Goal: Task Accomplishment & Management: Complete application form

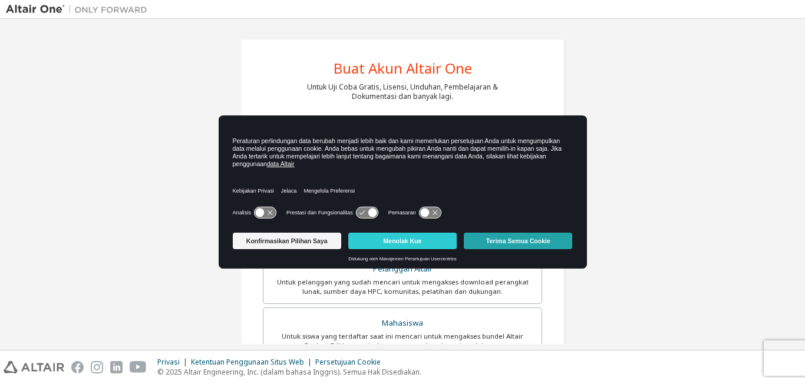
click at [482, 235] on button "Terima Semua Cookie" at bounding box center [518, 241] width 108 height 17
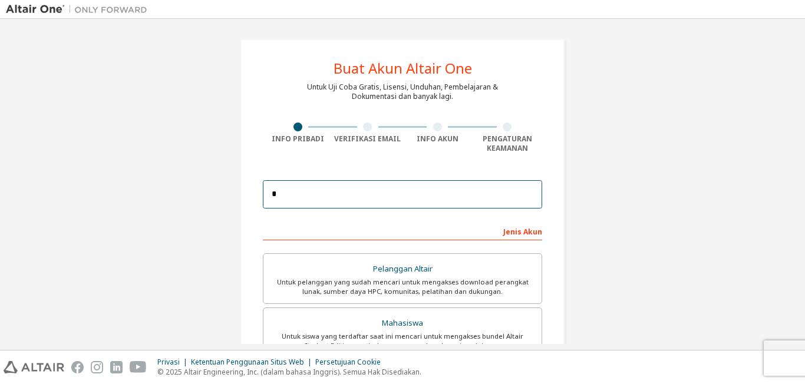
click at [414, 199] on input "*" at bounding box center [402, 194] width 279 height 28
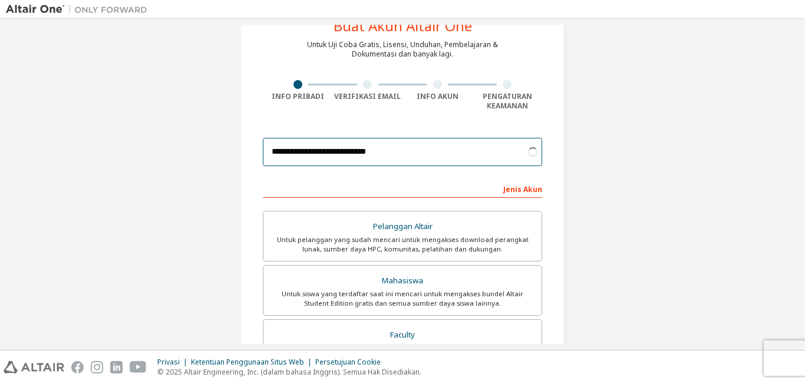
scroll to position [44, 0]
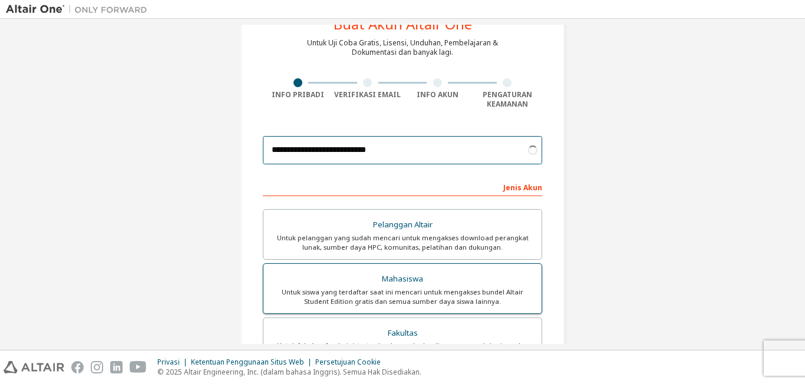
type input "**********"
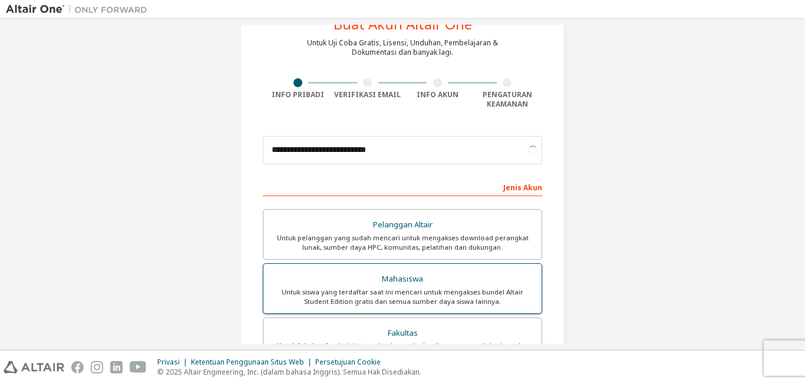
click at [430, 278] on div "Mahasiswa" at bounding box center [403, 279] width 264 height 17
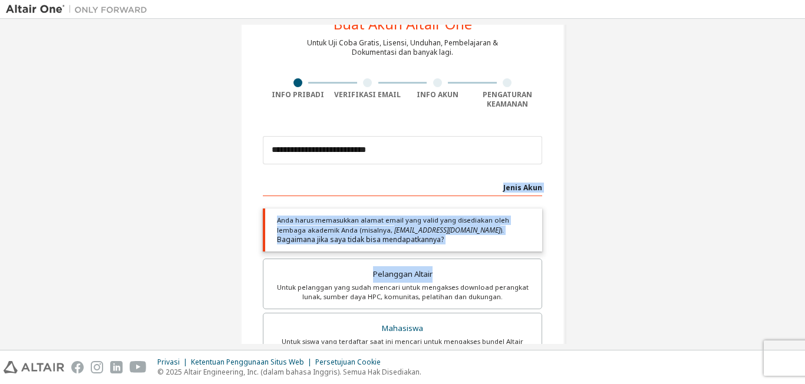
drag, startPoint x: 429, startPoint y: 279, endPoint x: 449, endPoint y: 179, distance: 101.6
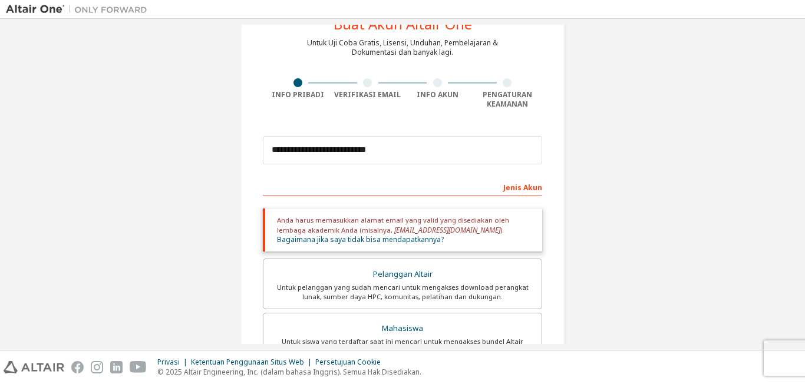
click at [449, 180] on div "Jenis Akun" at bounding box center [402, 186] width 279 height 19
click at [441, 190] on div "Jenis Akun" at bounding box center [402, 186] width 279 height 19
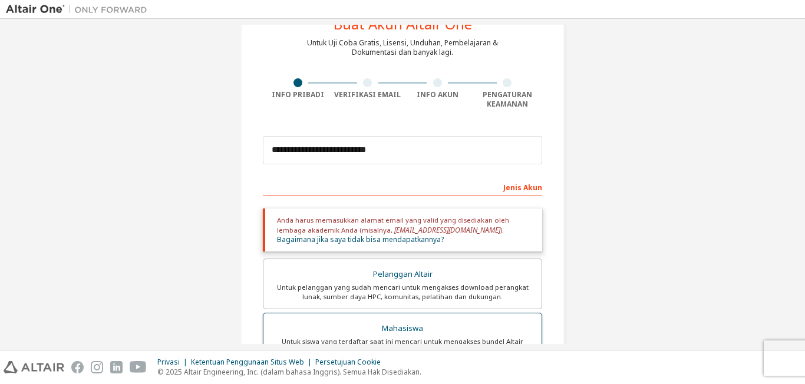
click at [445, 332] on div "Mahasiswa" at bounding box center [403, 329] width 264 height 17
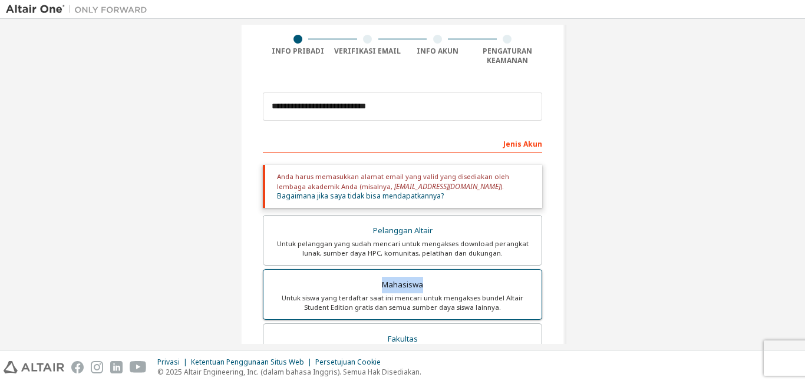
scroll to position [88, 0]
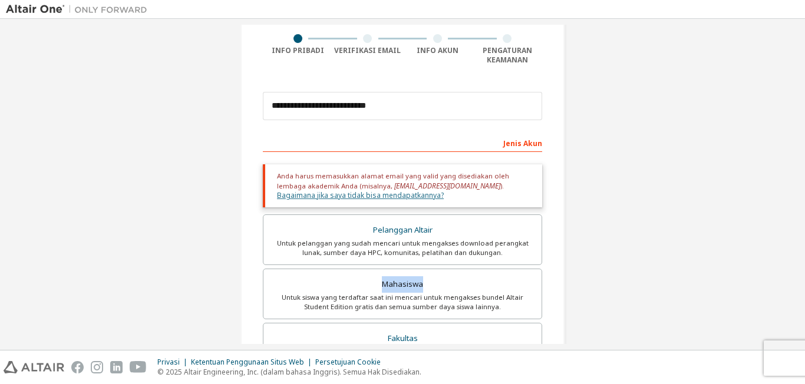
click at [444, 190] on link "Bagaimana jika saya tidak bisa mendapatkannya?" at bounding box center [360, 195] width 167 height 10
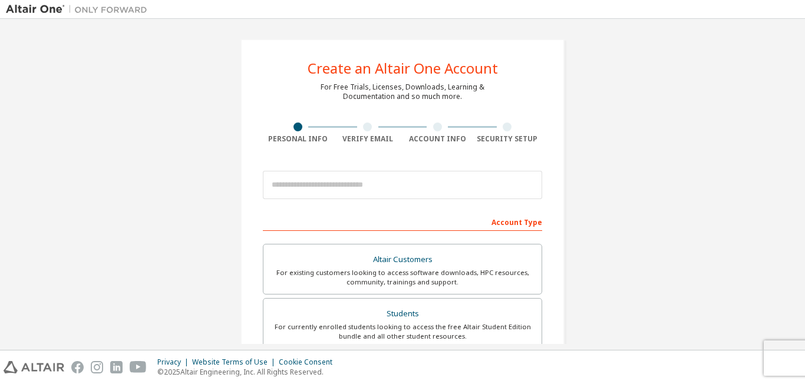
scroll to position [88, 0]
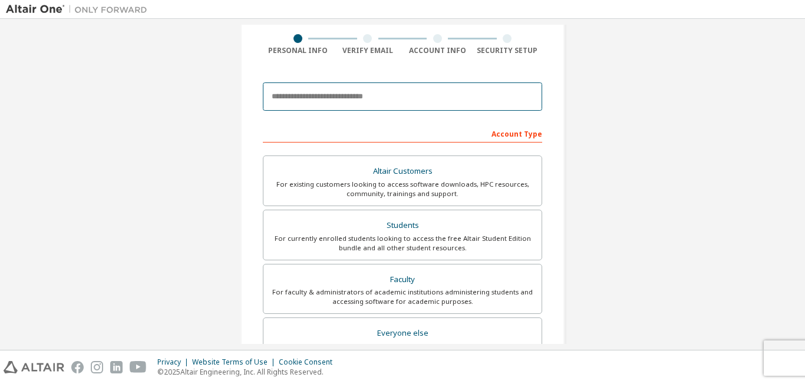
click at [315, 94] on input "email" at bounding box center [402, 97] width 279 height 28
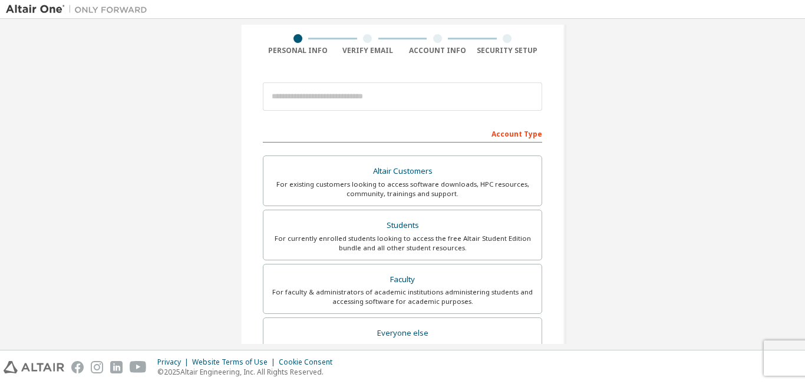
click at [318, 131] on div "Account Type" at bounding box center [402, 133] width 279 height 19
click at [390, 228] on div "Students" at bounding box center [403, 225] width 264 height 17
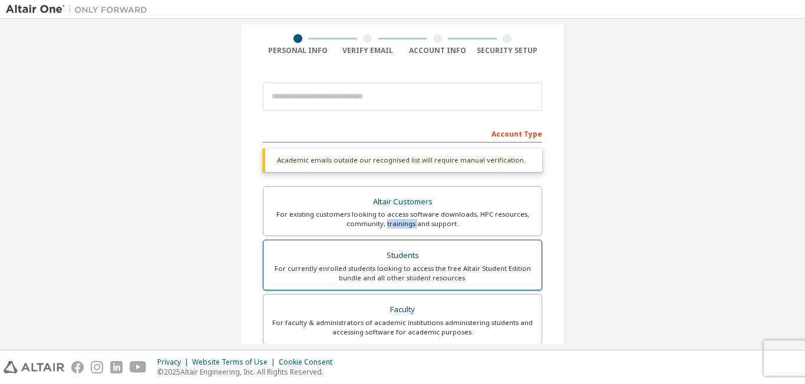
click at [390, 228] on div "For existing customers looking to access software downloads, HPC resources, com…" at bounding box center [403, 219] width 264 height 19
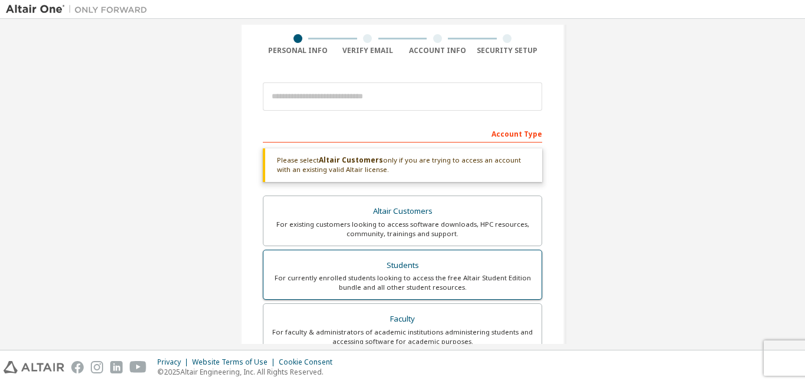
click at [394, 264] on div "Students" at bounding box center [403, 266] width 264 height 17
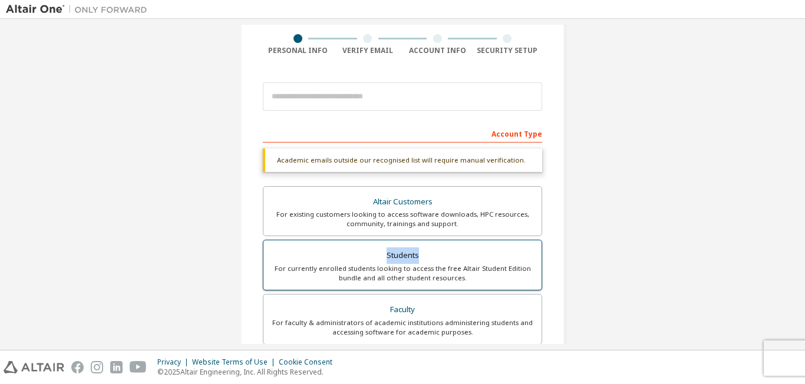
click at [394, 264] on div "Students" at bounding box center [403, 256] width 264 height 17
click at [437, 131] on div "Account Type" at bounding box center [402, 133] width 279 height 19
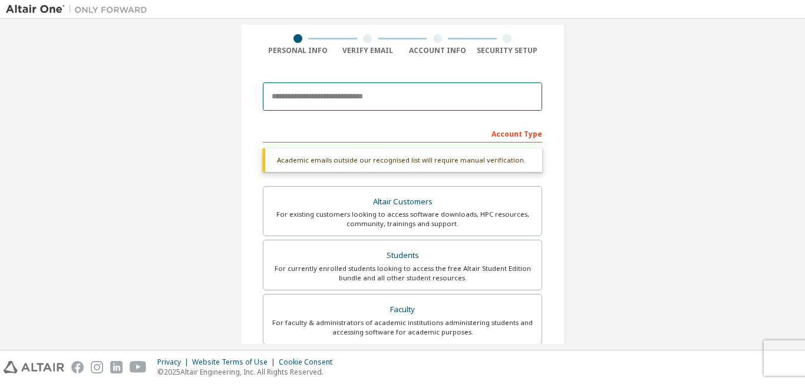
click at [477, 91] on input "email" at bounding box center [402, 97] width 279 height 28
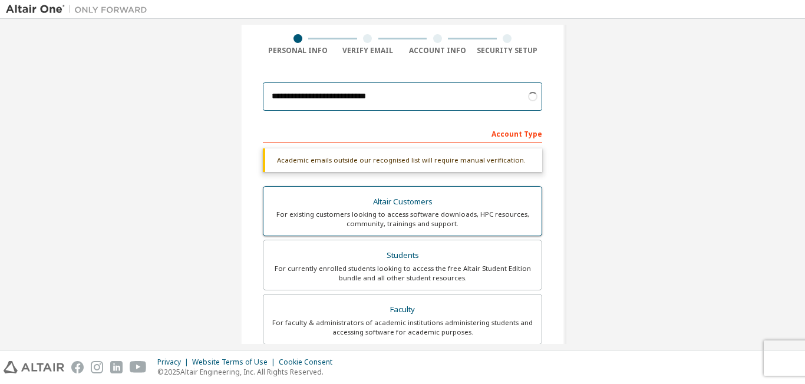
scroll to position [293, 0]
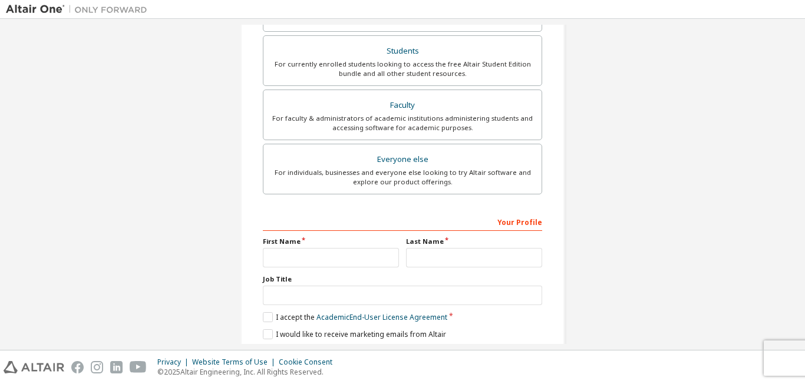
type input "**********"
click at [342, 257] on input "text" at bounding box center [331, 257] width 136 height 19
type input "**********"
click at [406, 260] on input "text" at bounding box center [474, 257] width 136 height 19
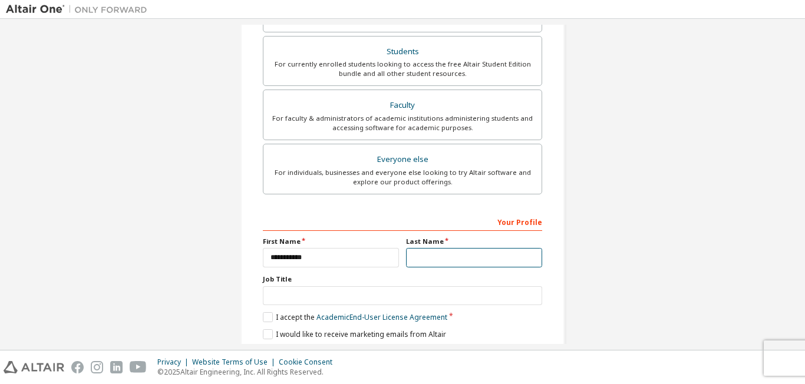
click at [406, 260] on input "text" at bounding box center [474, 257] width 136 height 19
type input "*****"
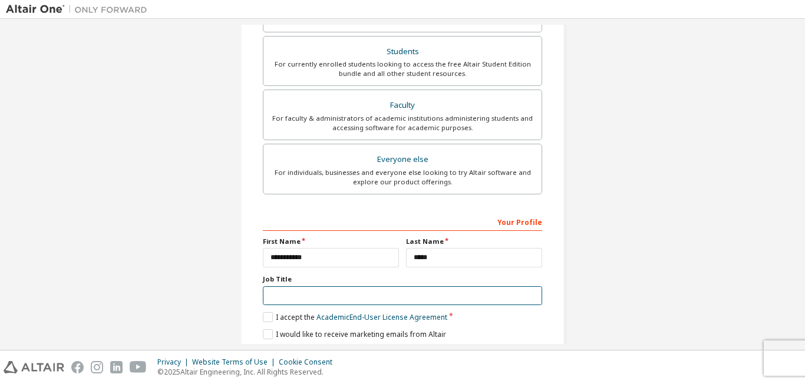
click at [390, 292] on input "text" at bounding box center [402, 295] width 279 height 19
type input "*********"
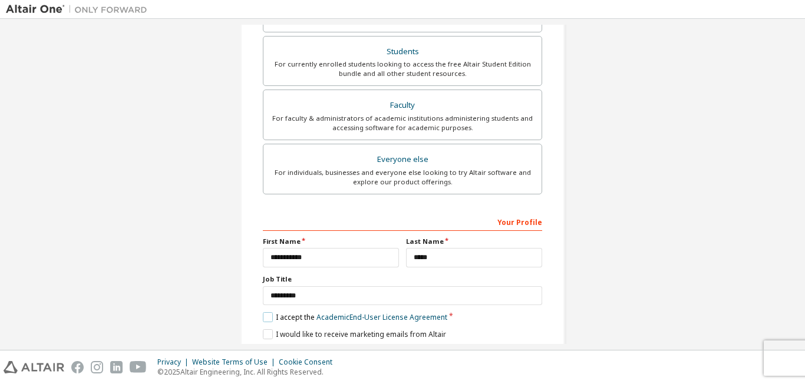
click at [263, 318] on label "I accept the Academic End-User License Agreement" at bounding box center [355, 317] width 184 height 10
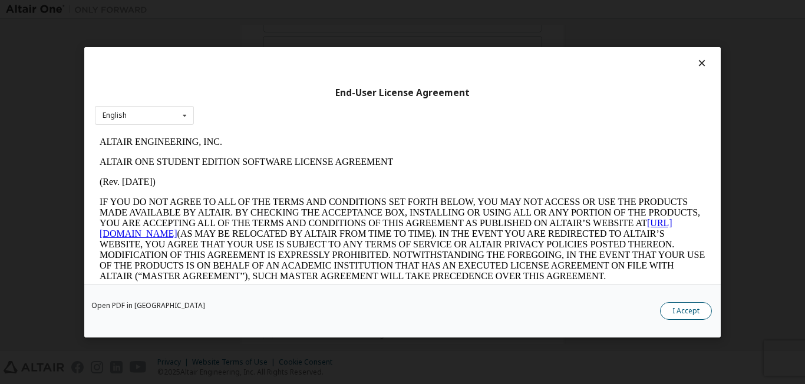
scroll to position [0, 0]
click at [682, 311] on button "I Accept" at bounding box center [686, 311] width 52 height 18
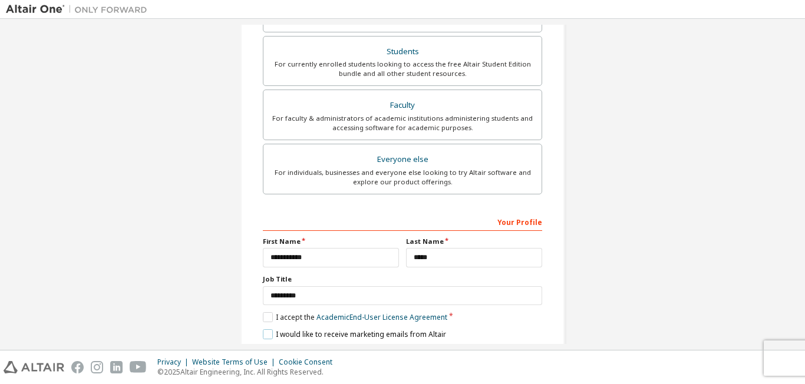
click at [263, 338] on label "I would like to receive marketing emails from Altair" at bounding box center [354, 334] width 183 height 10
click at [440, 222] on div "Your Profile" at bounding box center [402, 221] width 279 height 19
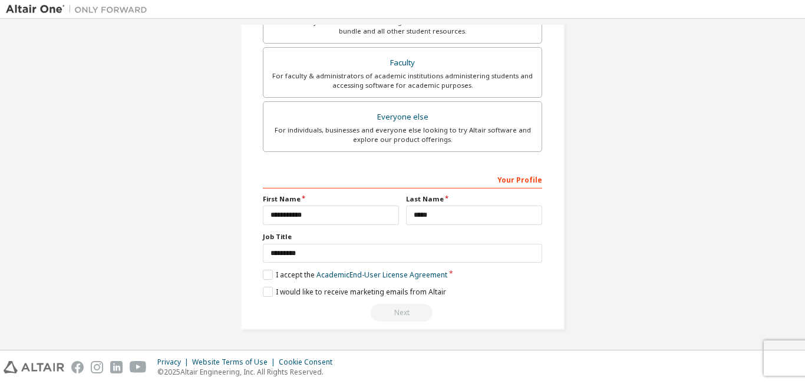
click at [394, 320] on div "Next" at bounding box center [402, 313] width 279 height 18
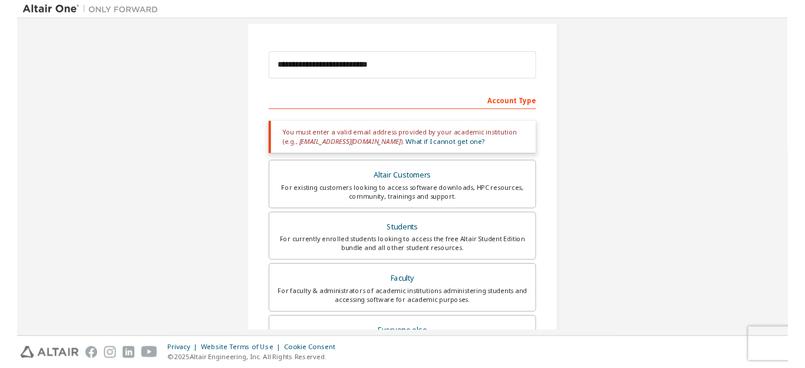
scroll to position [117, 0]
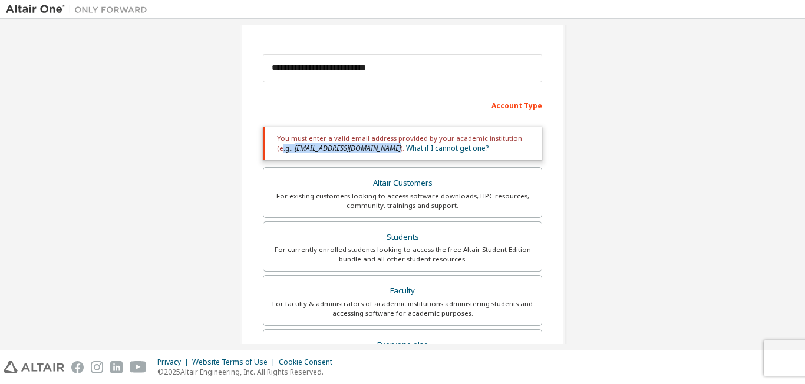
drag, startPoint x: 515, startPoint y: 137, endPoint x: 354, endPoint y: 149, distance: 162.0
click at [354, 149] on div "You must enter a valid email address provided by your academic institution (e.g…" at bounding box center [402, 144] width 279 height 34
copy div ".g., [EMAIL_ADDRESS][DOMAIN_NAME]"
